Goal: Transaction & Acquisition: Purchase product/service

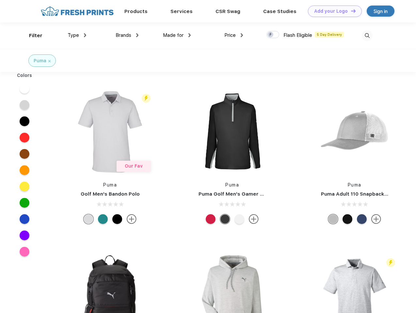
click at [332, 11] on link "Add your Logo Design Tool" at bounding box center [335, 11] width 54 height 11
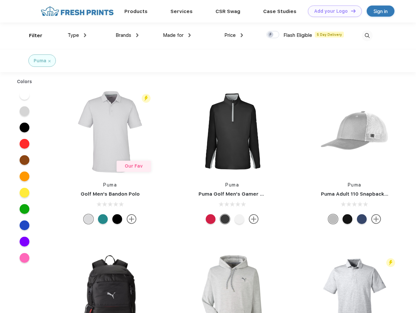
click at [0, 0] on div "Design Tool" at bounding box center [0, 0] width 0 height 0
click at [350, 11] on link "Add your Logo Design Tool" at bounding box center [335, 11] width 54 height 11
click at [31, 36] on div "Filter" at bounding box center [35, 36] width 13 height 8
click at [77, 35] on span "Type" at bounding box center [73, 35] width 11 height 6
click at [127, 35] on span "Brands" at bounding box center [123, 35] width 16 height 6
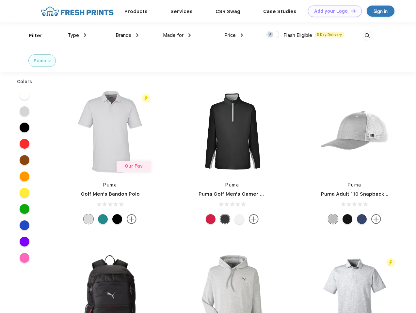
click at [177, 35] on span "Made for" at bounding box center [173, 35] width 21 height 6
click at [234, 35] on span "Price" at bounding box center [229, 35] width 11 height 6
click at [273, 35] on div at bounding box center [272, 34] width 13 height 7
click at [270, 35] on input "checkbox" at bounding box center [268, 33] width 4 height 4
click at [367, 36] on img at bounding box center [366, 35] width 11 height 11
